Goal: Task Accomplishment & Management: Use online tool/utility

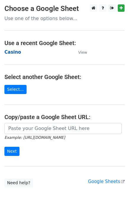
click at [16, 53] on strong "Casino" at bounding box center [12, 52] width 17 height 5
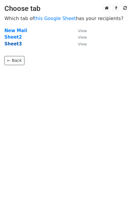
click at [17, 44] on strong "Sheet3" at bounding box center [12, 43] width 17 height 5
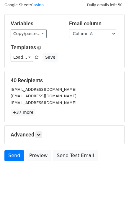
scroll to position [27, 0]
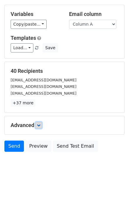
click at [40, 124] on icon at bounding box center [39, 126] width 4 height 4
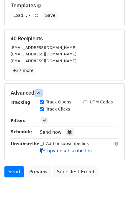
scroll to position [84, 0]
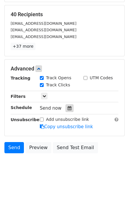
click at [68, 108] on icon at bounding box center [70, 108] width 4 height 4
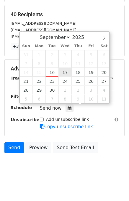
type input "2025-09-17 12:00"
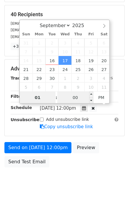
type input "01"
type input "2025-09-17 13:00"
click at [70, 99] on input "00" at bounding box center [75, 98] width 36 height 12
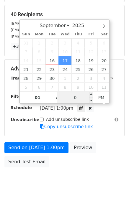
type input "00"
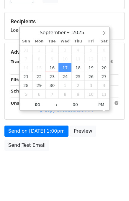
click at [112, 154] on div "Send on Sep 17 at 1:00pm Preview Send Test Email" at bounding box center [64, 140] width 129 height 28
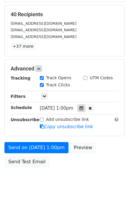
click at [85, 107] on div at bounding box center [81, 108] width 8 height 8
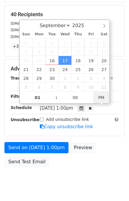
type input "2025-09-17 01:00"
click at [102, 96] on span "PM" at bounding box center [101, 98] width 16 height 12
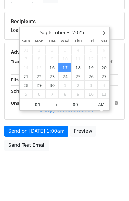
scroll to position [75, 0]
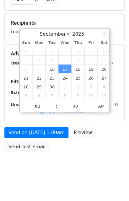
click at [102, 164] on body "New Campaign Daily emails left: 50 Google Sheet: Casino Variables Copy/paste...…" at bounding box center [64, 54] width 129 height 250
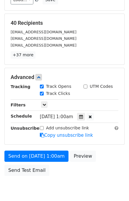
scroll to position [84, 0]
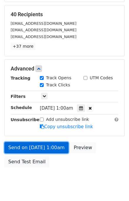
click at [33, 149] on link "Send on Sep 17 at 1:00am" at bounding box center [36, 147] width 64 height 11
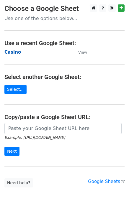
click at [14, 52] on strong "Casino" at bounding box center [12, 52] width 17 height 5
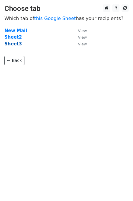
click at [14, 44] on strong "Sheet3" at bounding box center [12, 43] width 17 height 5
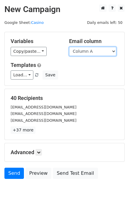
click at [101, 51] on select "Column A Column B Column C Column D Column E Column F Column G" at bounding box center [92, 51] width 47 height 9
select select "Column B"
click at [69, 47] on select "Column A Column B Column C Column D Column E Column F Column G" at bounding box center [92, 51] width 47 height 9
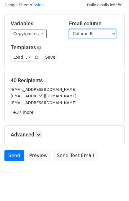
scroll to position [27, 0]
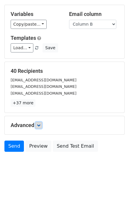
click at [41, 127] on link at bounding box center [38, 125] width 6 height 6
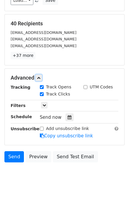
scroll to position [84, 0]
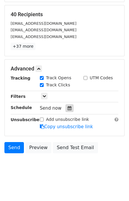
click at [69, 108] on div at bounding box center [70, 108] width 8 height 8
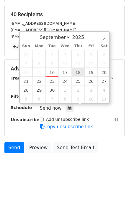
type input "2025-09-18 12:00"
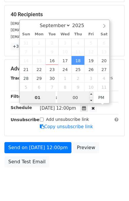
type input "01"
type input "2025-09-18 13:00"
click at [71, 96] on input "00" at bounding box center [75, 98] width 36 height 12
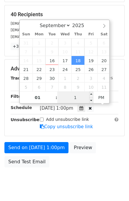
type input "10"
type input "2025-09-18 01:10"
click at [100, 98] on span "PM" at bounding box center [101, 98] width 16 height 12
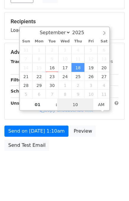
scroll to position [75, 0]
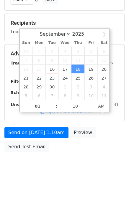
click at [112, 158] on body "New Campaign Daily emails left: 50 Google Sheet: Casino Variables Copy/paste...…" at bounding box center [64, 54] width 129 height 250
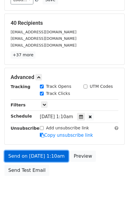
click at [44, 156] on link "Send on Sep 18 at 1:10am" at bounding box center [36, 156] width 64 height 11
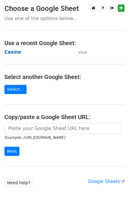
click at [16, 53] on strong "Casino" at bounding box center [12, 52] width 17 height 5
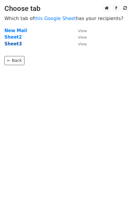
click at [14, 45] on strong "Sheet3" at bounding box center [12, 43] width 17 height 5
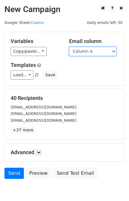
click at [82, 51] on select "Column A Column B Column C Column D Column E Column F Column G" at bounding box center [92, 51] width 47 height 9
select select "Column C"
click at [69, 47] on select "Column A Column B Column C Column D Column E Column F Column G" at bounding box center [92, 51] width 47 height 9
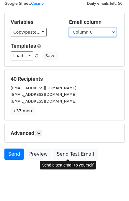
scroll to position [27, 0]
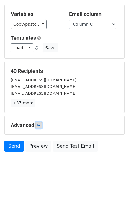
click at [37, 126] on link at bounding box center [38, 125] width 6 height 6
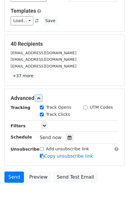
scroll to position [85, 0]
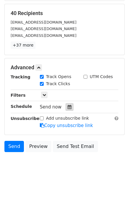
click at [67, 109] on div at bounding box center [70, 107] width 8 height 8
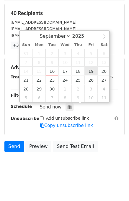
type input "2025-09-19 12:00"
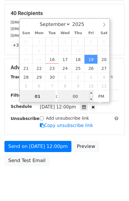
type input "01"
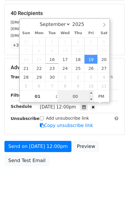
type input "2025-09-19 13:00"
click at [70, 96] on input "00" at bounding box center [75, 97] width 36 height 12
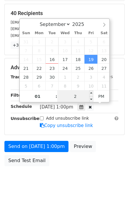
type input "20"
type input "2025-09-19 01:20"
click at [101, 92] on span "PM" at bounding box center [101, 97] width 16 height 12
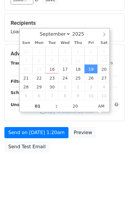
click at [109, 158] on body "New Campaign Daily emails left: 50 Google Sheet: Casino Variables Copy/paste...…" at bounding box center [64, 54] width 129 height 250
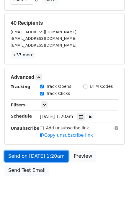
click at [47, 154] on link "Send on Sep 19 at 1:20am" at bounding box center [36, 156] width 64 height 11
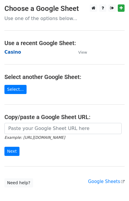
click at [11, 54] on strong "Casino" at bounding box center [12, 52] width 17 height 5
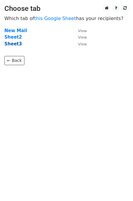
click at [11, 45] on strong "Sheet3" at bounding box center [12, 43] width 17 height 5
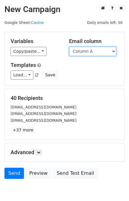
click at [95, 52] on select "Column A Column B Column C Column D Column E Column F Column G" at bounding box center [92, 51] width 47 height 9
select select "Column D"
click at [69, 47] on select "Column A Column B Column C Column D Column E Column F Column G" at bounding box center [92, 51] width 47 height 9
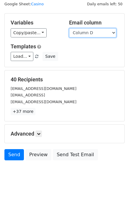
scroll to position [27, 0]
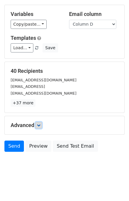
click at [42, 123] on link at bounding box center [38, 125] width 6 height 6
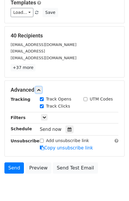
scroll to position [82, 0]
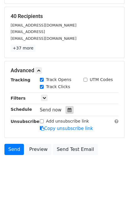
click at [70, 109] on div at bounding box center [70, 110] width 8 height 8
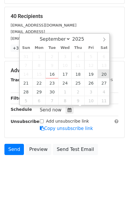
type input "2025-09-20 12:00"
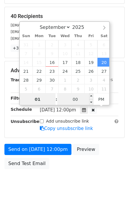
type input "01"
type input "2025-09-20 13:00"
click at [69, 101] on input "00" at bounding box center [75, 100] width 36 height 12
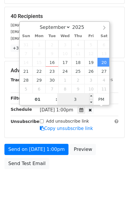
type input "30"
type input "2025-09-20 13:30"
click at [111, 155] on div "Send on Sep 20 at 1:00pm Preview Send Test Email" at bounding box center [64, 158] width 129 height 28
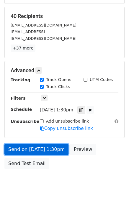
click at [47, 148] on link "Send on Sep 20 at 1:30pm" at bounding box center [36, 149] width 64 height 11
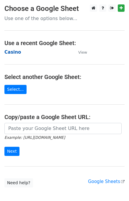
click at [12, 53] on strong "Casino" at bounding box center [12, 52] width 17 height 5
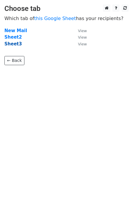
click at [12, 44] on strong "Sheet3" at bounding box center [12, 43] width 17 height 5
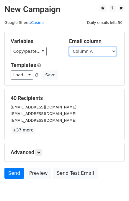
click at [91, 54] on select "Column A Column B Column C Column D Column E" at bounding box center [92, 51] width 47 height 9
select select "Column E"
click at [69, 47] on select "Column A Column B Column C Column D Column E" at bounding box center [92, 51] width 47 height 9
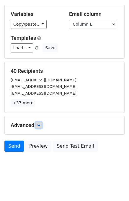
click at [40, 124] on icon at bounding box center [39, 126] width 4 height 4
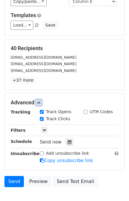
scroll to position [75, 0]
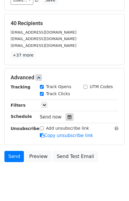
click at [68, 119] on div at bounding box center [70, 117] width 8 height 8
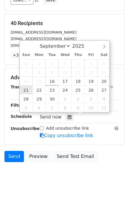
type input "[DATE] 12:00"
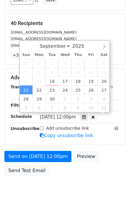
scroll to position [0, 0]
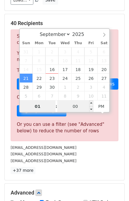
type input "01"
type input "[DATE] 13:00"
click at [61, 104] on input "00" at bounding box center [75, 107] width 36 height 12
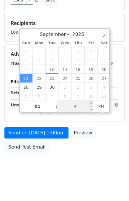
type input "40"
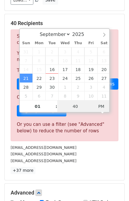
type input "[DATE] 01:40"
click at [99, 107] on span "PM" at bounding box center [101, 107] width 16 height 12
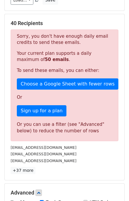
click at [101, 168] on p "+37 more" at bounding box center [65, 170] width 108 height 7
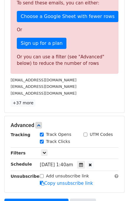
scroll to position [193, 0]
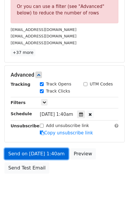
click at [42, 153] on link "Send on [DATE] 1:40am" at bounding box center [36, 153] width 64 height 11
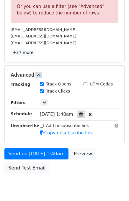
click at [83, 114] on icon at bounding box center [81, 114] width 4 height 4
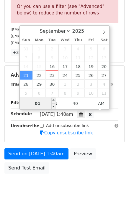
click at [43, 104] on input "01" at bounding box center [38, 104] width 36 height 12
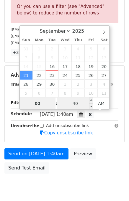
type input "02"
type input "[DATE] 02:40"
click at [67, 105] on input "40" at bounding box center [75, 104] width 36 height 12
type input "00"
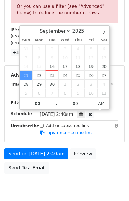
click at [113, 165] on div "Send on [DATE] 2:40am Preview Send Test Email" at bounding box center [64, 162] width 129 height 28
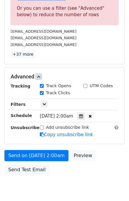
scroll to position [214, 0]
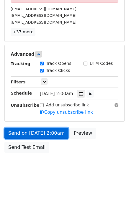
click at [26, 133] on link "Send on [DATE] 2:00am" at bounding box center [36, 133] width 64 height 11
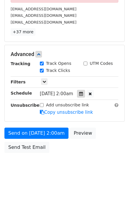
click at [85, 90] on div at bounding box center [81, 94] width 8 height 8
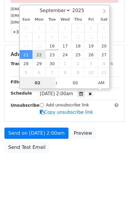
type input "[DATE] 02:00"
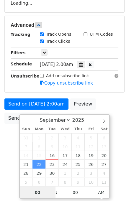
scroll to position [104, 0]
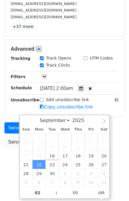
click at [123, 156] on body "New Campaign Daily emails left: 50 Google Sheet: Casino Variables Copy/paste...…" at bounding box center [64, 38] width 129 height 274
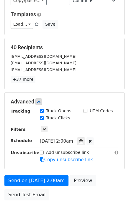
scroll to position [99, 0]
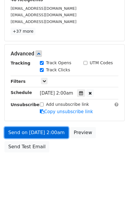
click at [23, 130] on link "Send on [DATE] 2:00am" at bounding box center [36, 132] width 64 height 11
